Goal: Find specific page/section: Find specific page/section

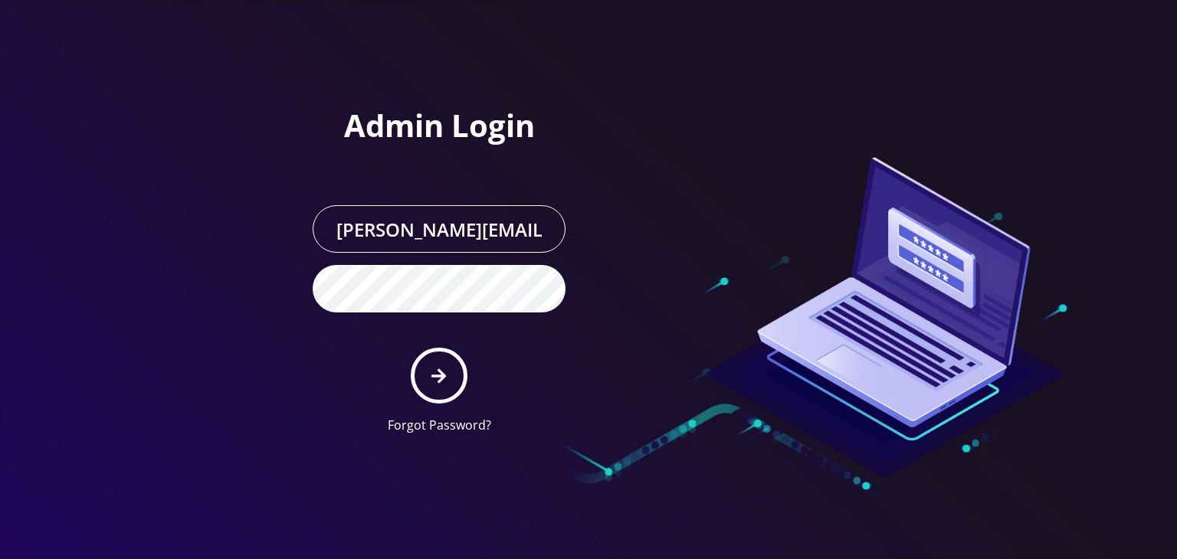
click at [451, 348] on button "submit" at bounding box center [439, 376] width 56 height 56
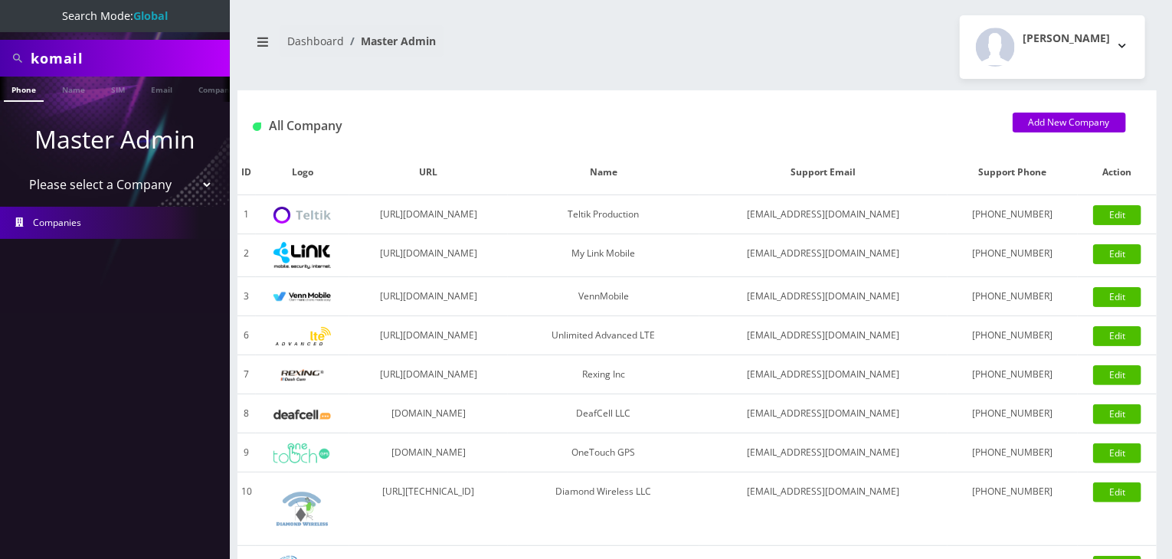
click at [165, 185] on select "Please select a Company Teltik Production My Link Mobile VennMobile Unlimited A…" at bounding box center [115, 184] width 195 height 29
select select "13"
click at [18, 170] on select "Please select a Company Teltik Production My Link Mobile VennMobile Unlimited A…" at bounding box center [115, 184] width 195 height 29
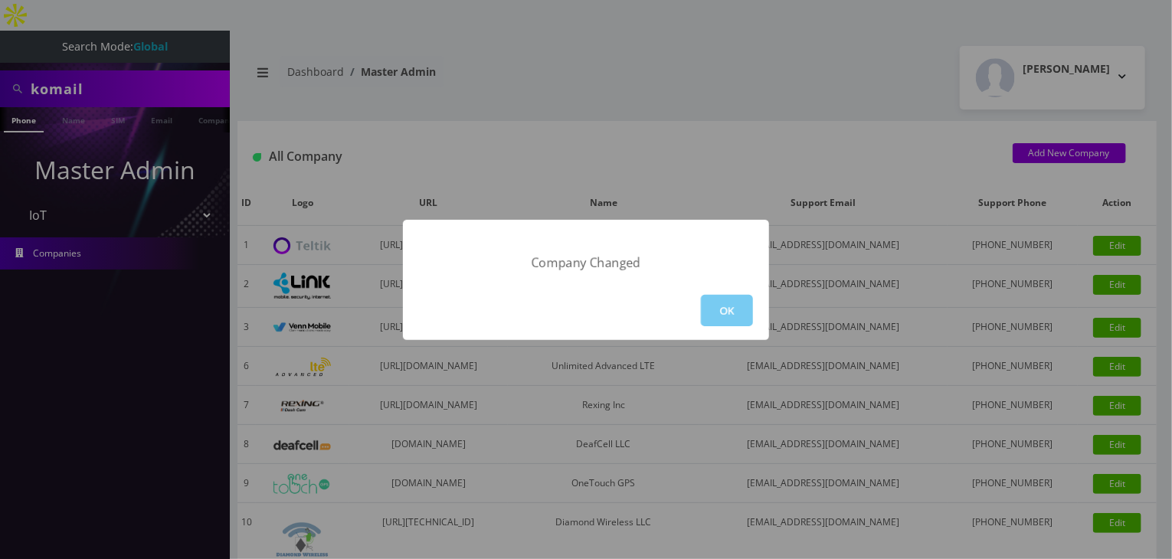
click at [738, 305] on button "OK" at bounding box center [727, 310] width 52 height 31
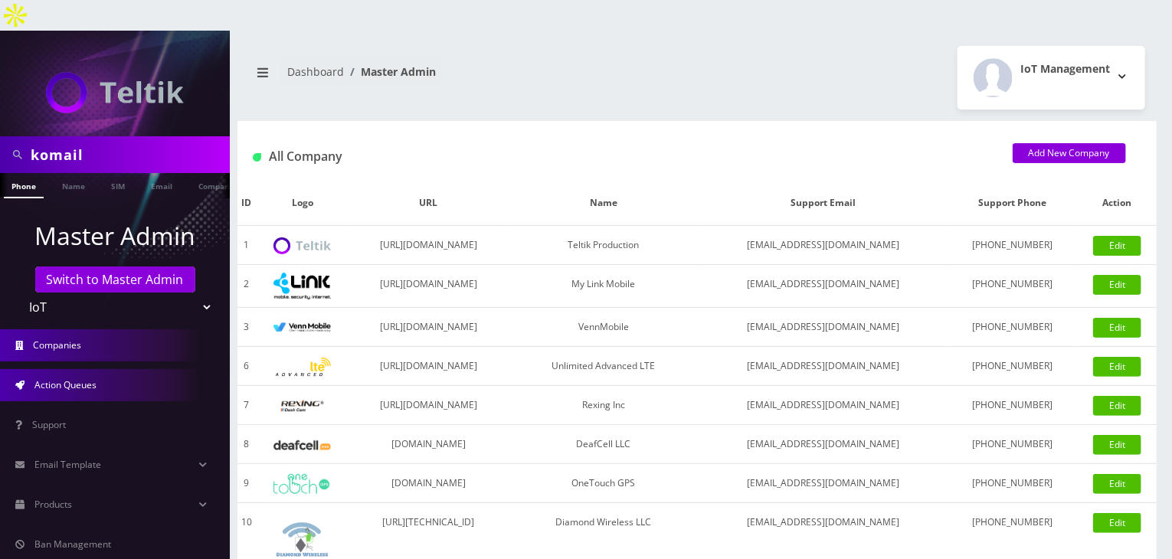
click at [106, 369] on link "Action Queues" at bounding box center [115, 385] width 230 height 32
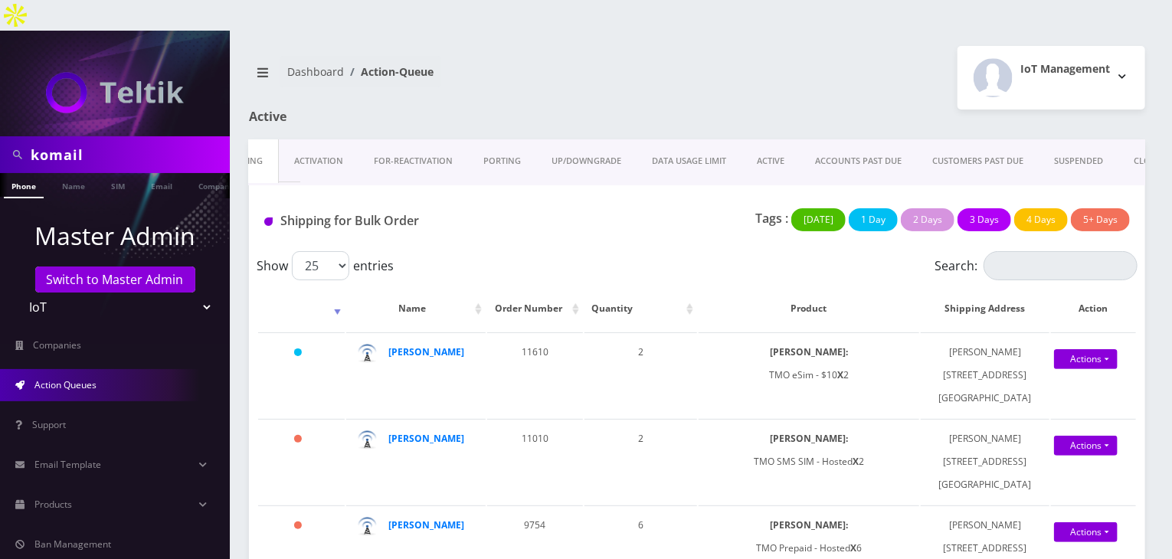
scroll to position [0, 41]
drag, startPoint x: 129, startPoint y: 117, endPoint x: 2, endPoint y: 105, distance: 127.0
click at [2, 136] on div "komail" at bounding box center [115, 154] width 230 height 37
type input "abe"
click at [70, 173] on link "Name" at bounding box center [73, 185] width 38 height 25
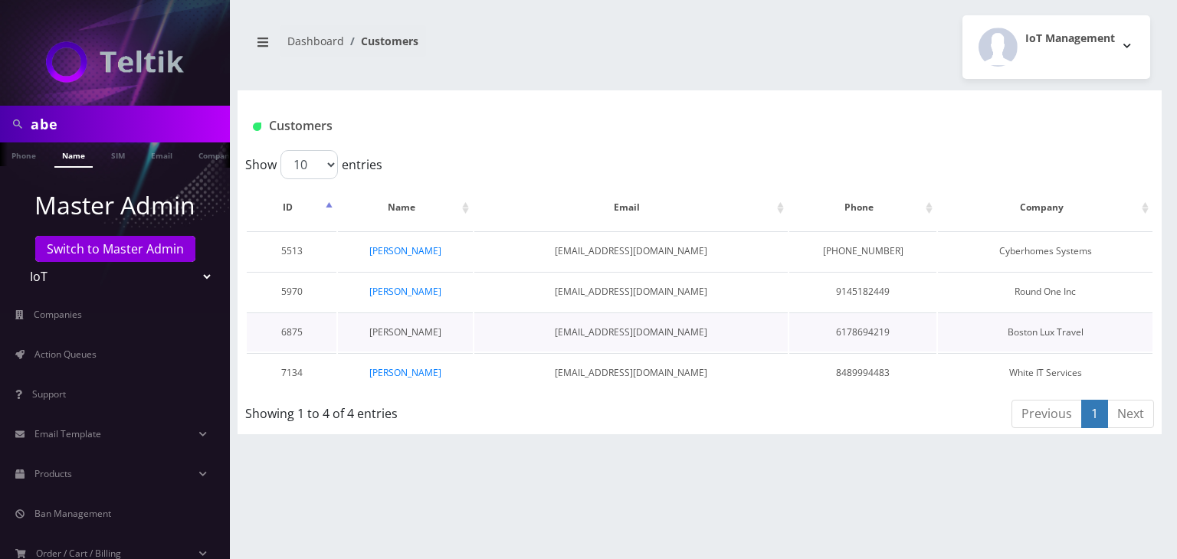
click at [421, 326] on link "[PERSON_NAME]" at bounding box center [405, 332] width 72 height 13
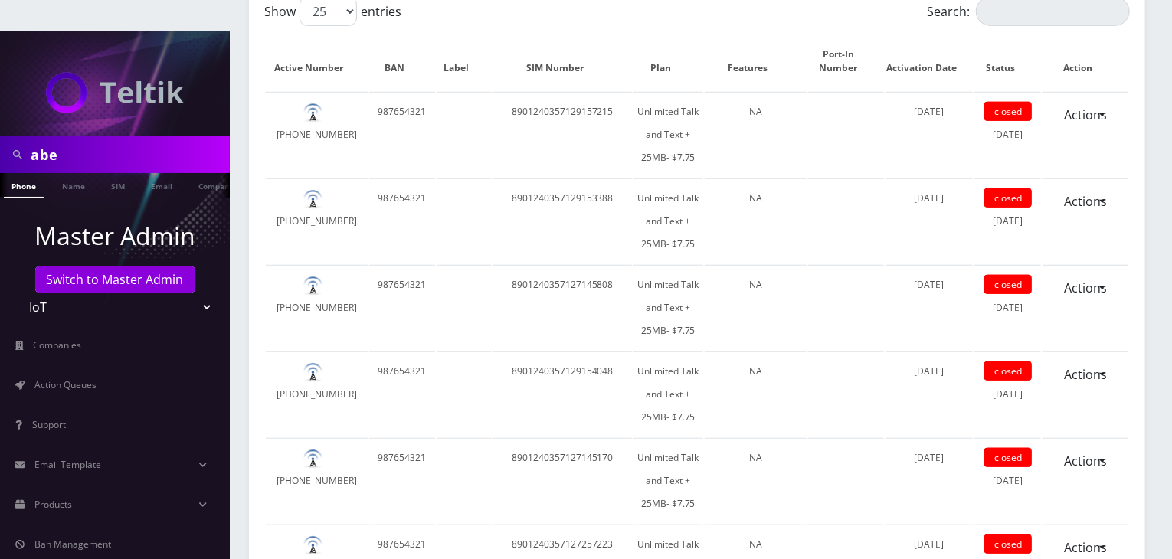
scroll to position [3191, 0]
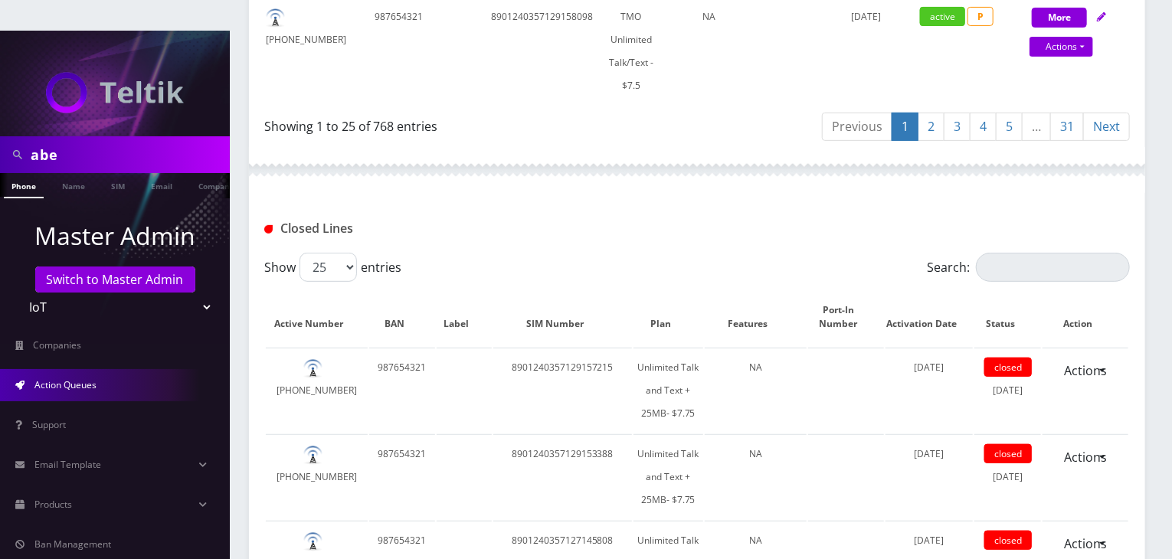
click at [74, 378] on span "Action Queues" at bounding box center [65, 384] width 62 height 13
